Goal: Find specific page/section: Find specific page/section

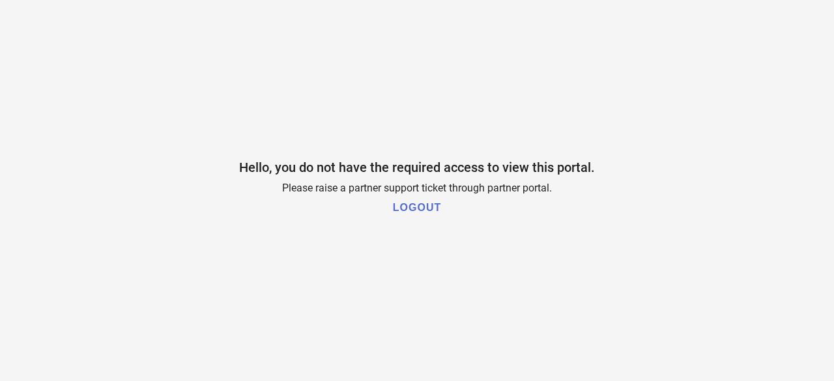
click at [421, 209] on h1 "LOGOUT" at bounding box center [417, 208] width 48 height 12
click at [430, 211] on h1 "LOGOUT" at bounding box center [417, 208] width 48 height 12
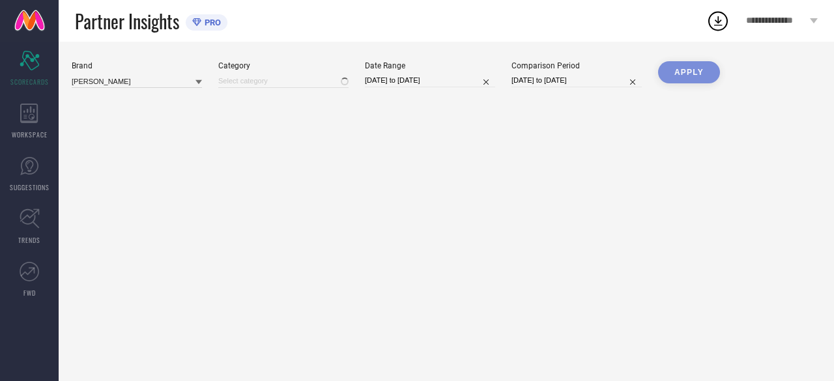
type input "All"
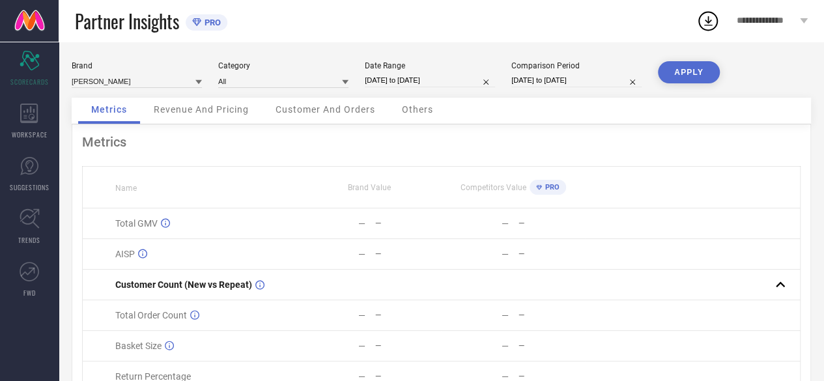
click at [37, 16] on link at bounding box center [29, 21] width 59 height 42
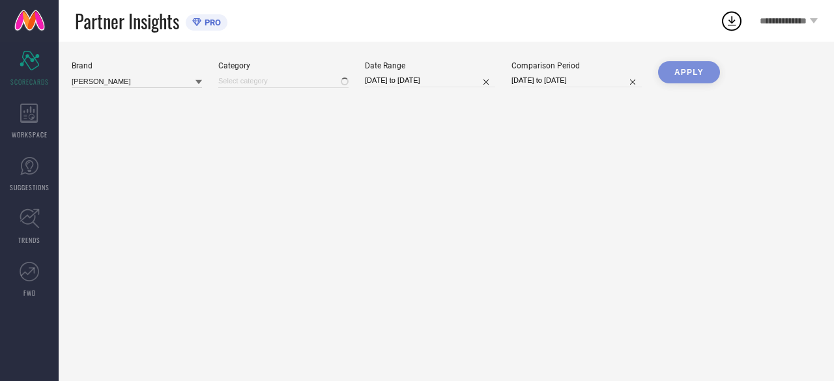
type input "All"
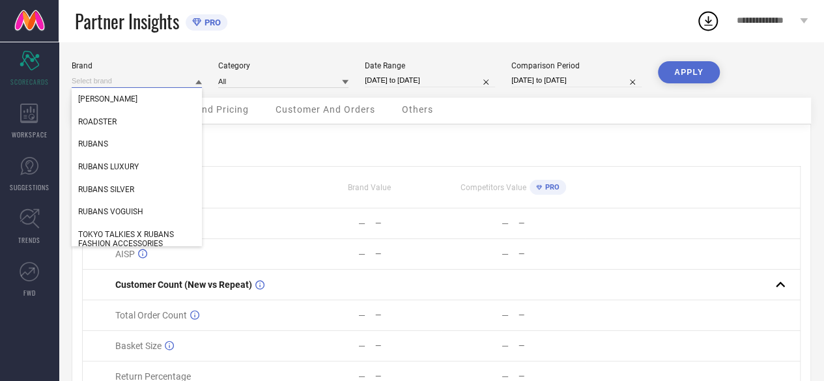
click at [181, 76] on input at bounding box center [137, 81] width 130 height 14
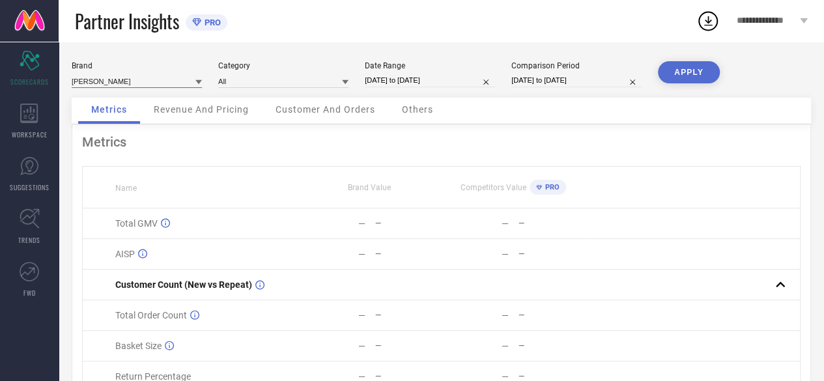
click at [181, 76] on input at bounding box center [137, 81] width 130 height 14
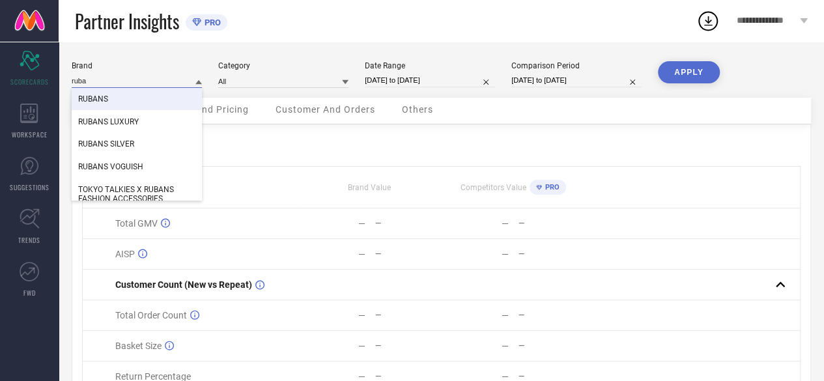
type input "ruba"
click at [100, 101] on span "RUBANS" at bounding box center [93, 99] width 30 height 9
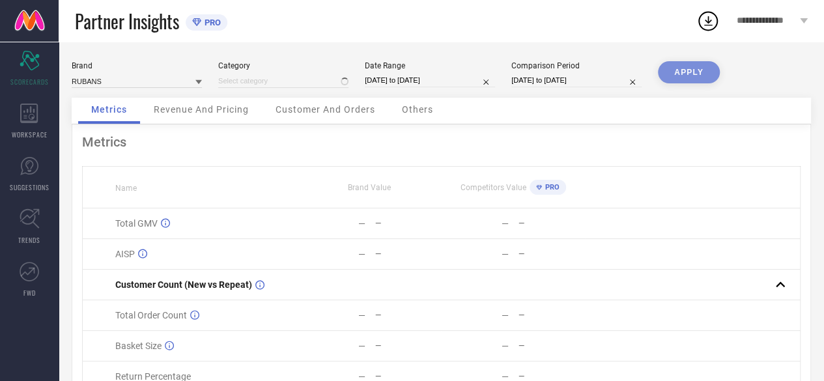
type input "All"
click at [710, 72] on button "APPLY" at bounding box center [689, 72] width 62 height 22
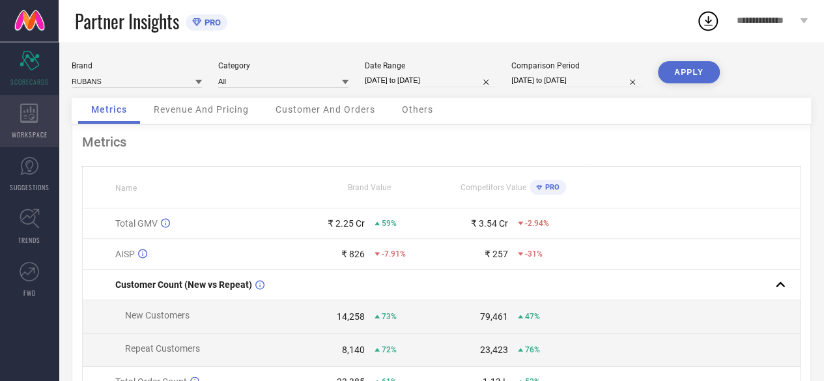
click at [46, 115] on div "WORKSPACE" at bounding box center [29, 121] width 59 height 52
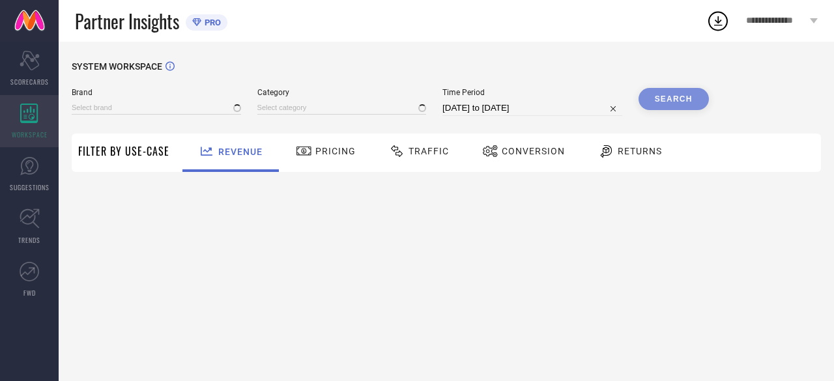
type input "[PERSON_NAME]"
type input "All"
